Goal: Find specific page/section: Find specific page/section

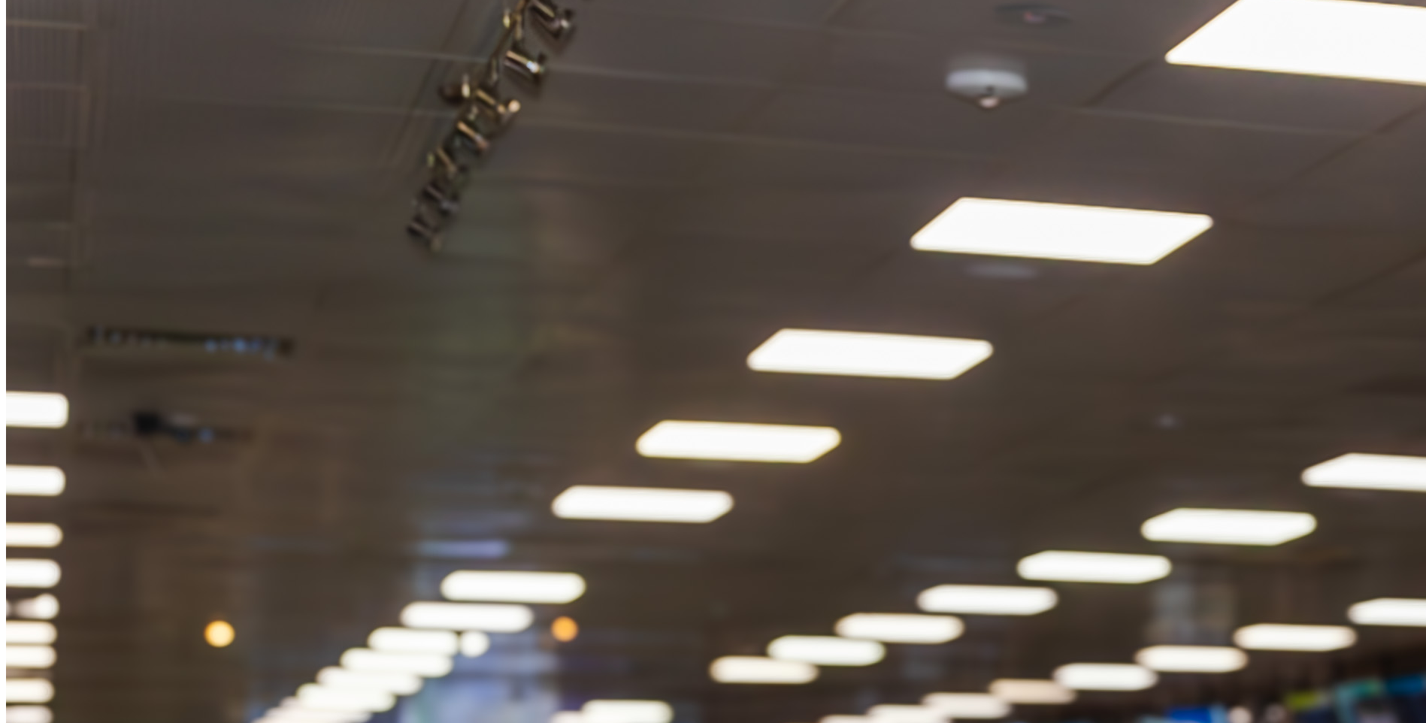
scroll to position [1278, 0]
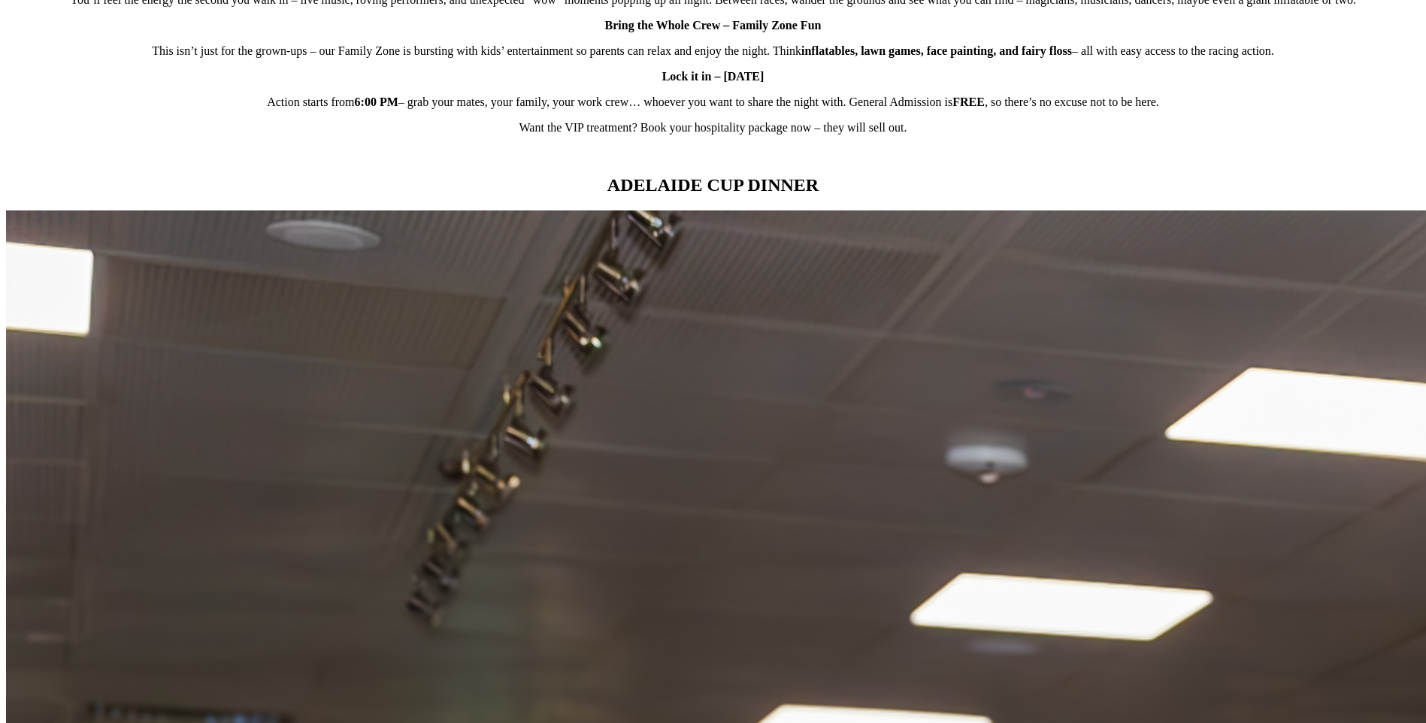
drag, startPoint x: 380, startPoint y: 417, endPoint x: 459, endPoint y: 395, distance: 81.4
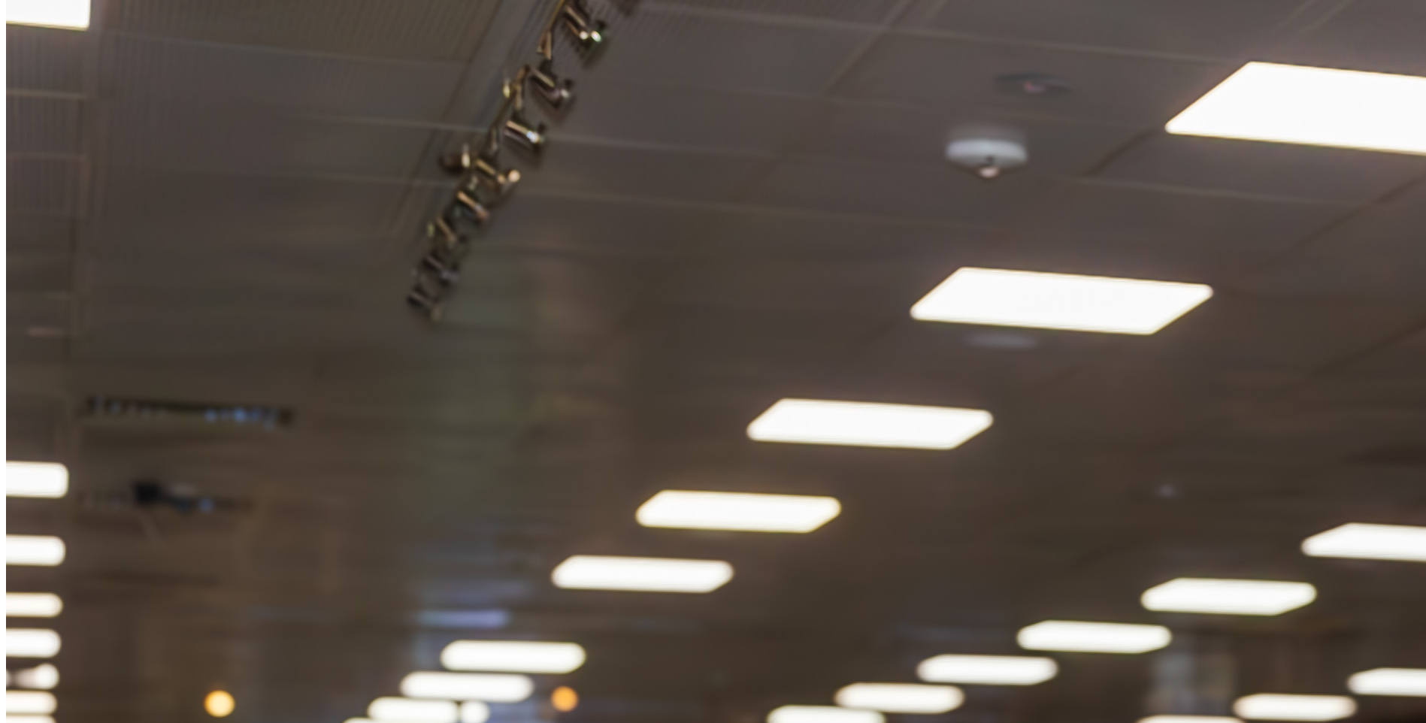
scroll to position [1208, 0]
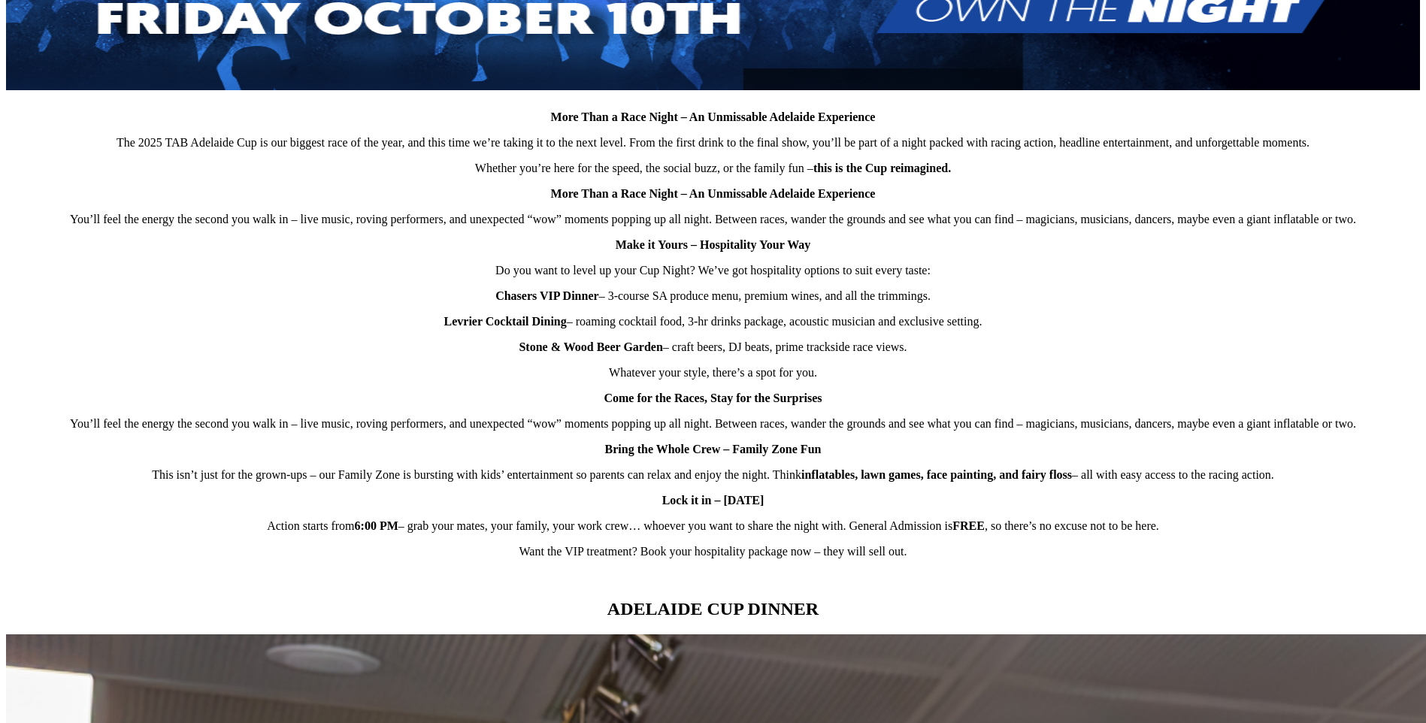
scroll to position [628, 0]
